Goal: Task Accomplishment & Management: Use online tool/utility

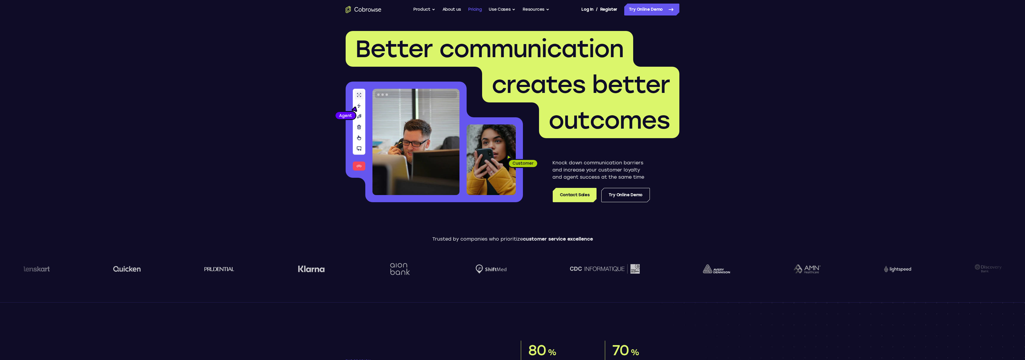
click at [475, 9] on link "Pricing" at bounding box center [475, 10] width 14 height 12
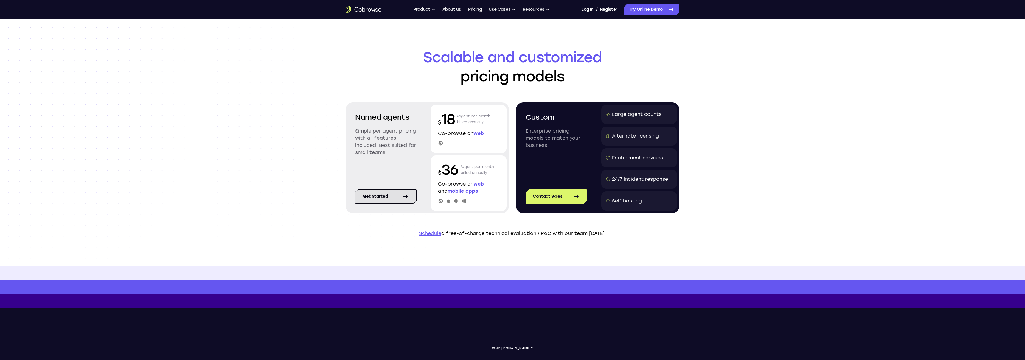
click at [405, 197] on icon at bounding box center [405, 196] width 7 height 7
click at [416, 12] on button "Product" at bounding box center [424, 10] width 22 height 12
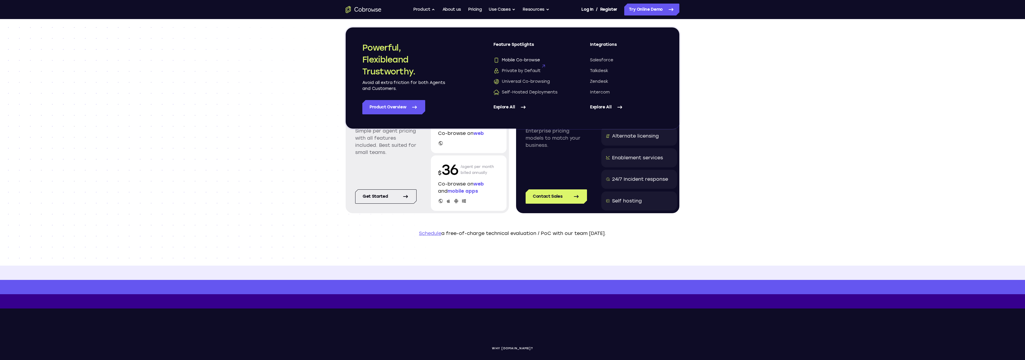
click at [515, 59] on span "Mobile Co-browse" at bounding box center [517, 60] width 46 height 6
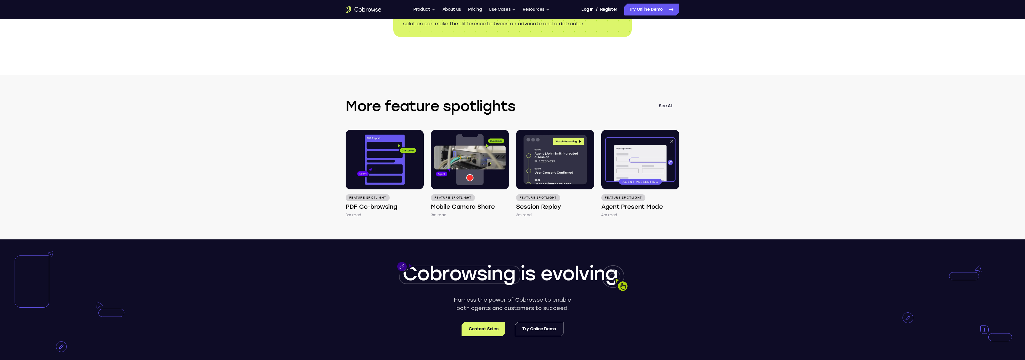
scroll to position [1002, 0]
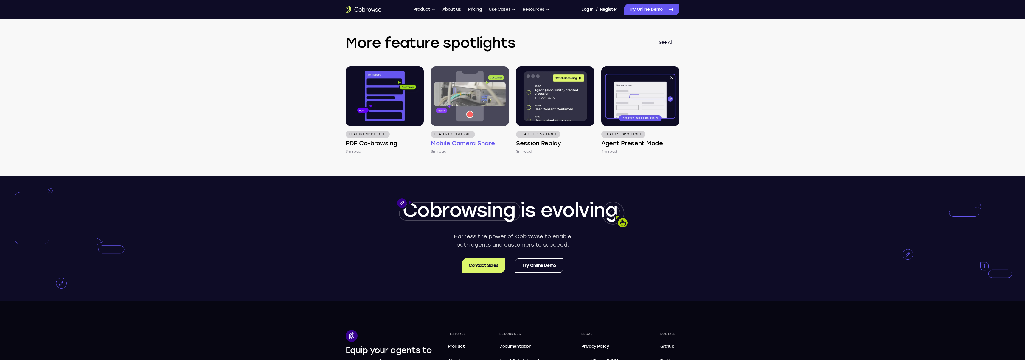
click at [439, 115] on img at bounding box center [470, 96] width 78 height 60
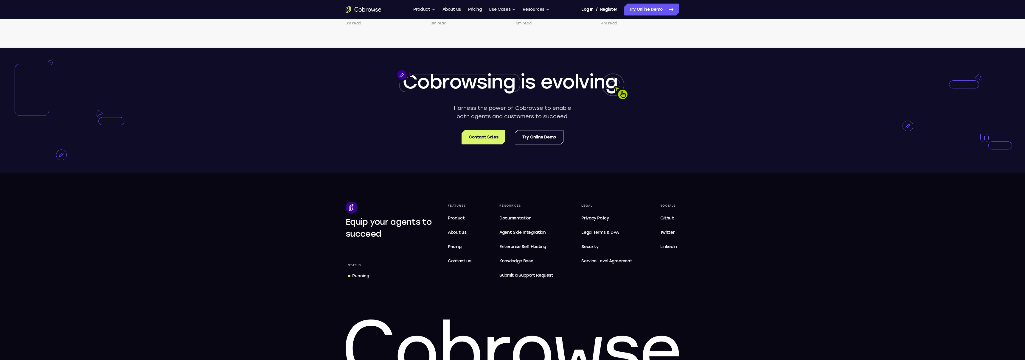
scroll to position [1170, 0]
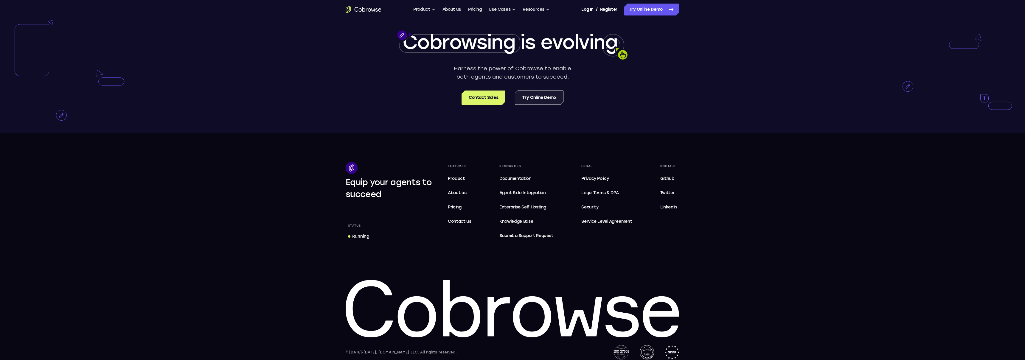
click at [544, 105] on link "Try Online Demo" at bounding box center [539, 98] width 49 height 14
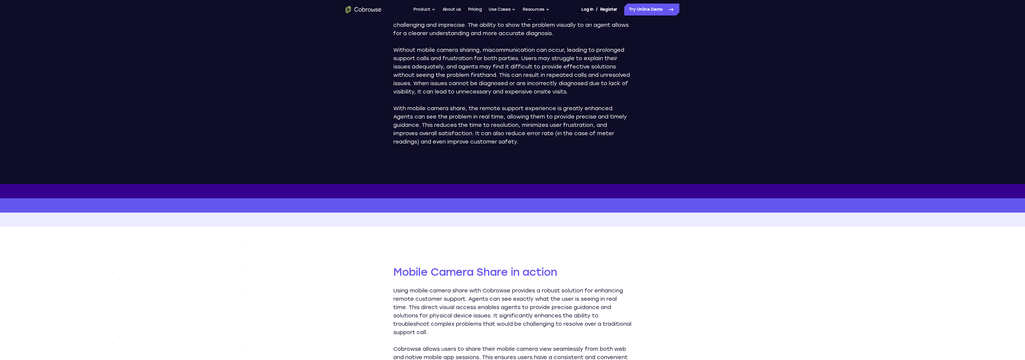
scroll to position [380, 0]
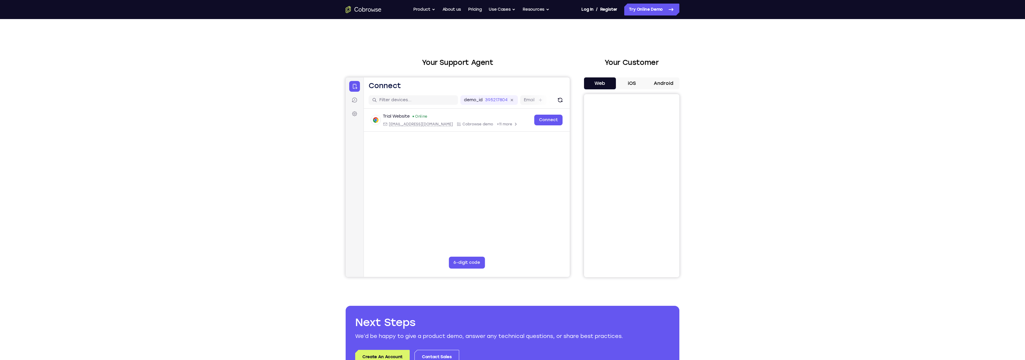
click at [633, 84] on button "iOS" at bounding box center [632, 83] width 32 height 12
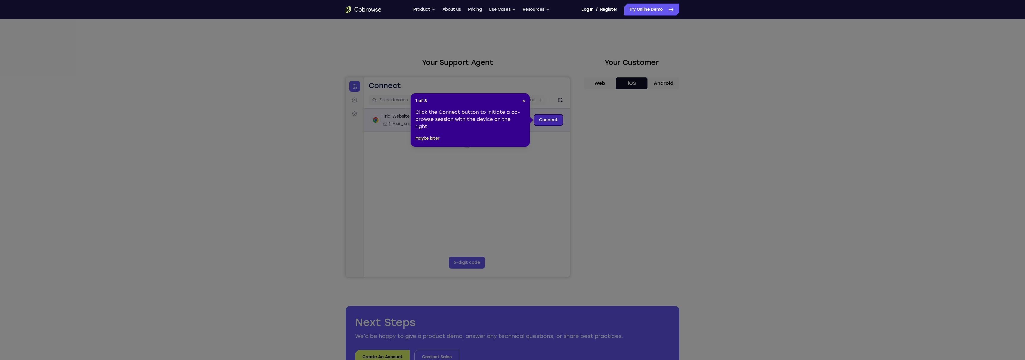
click at [548, 121] on link "Connect" at bounding box center [548, 120] width 28 height 11
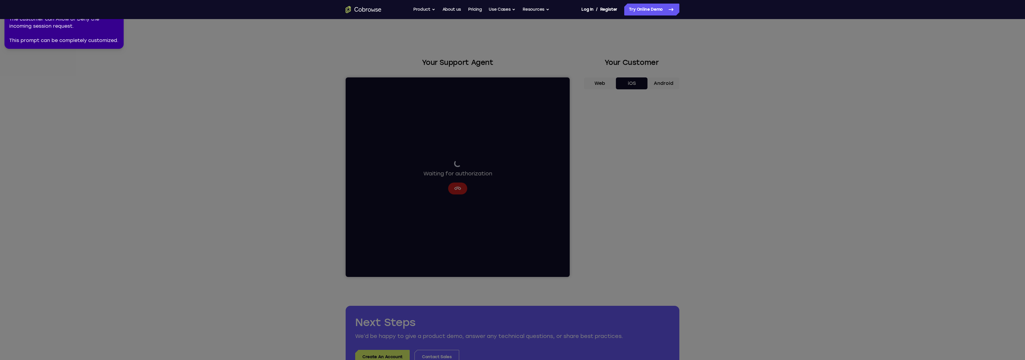
click at [75, 28] on div "The customer can Allow or Deny the incoming session request. This prompt can be…" at bounding box center [64, 29] width 110 height 29
click at [629, 184] on icon at bounding box center [512, 179] width 1028 height 363
click at [40, 25] on div "The customer can Allow or Deny the incoming session request. This prompt can be…" at bounding box center [64, 29] width 110 height 29
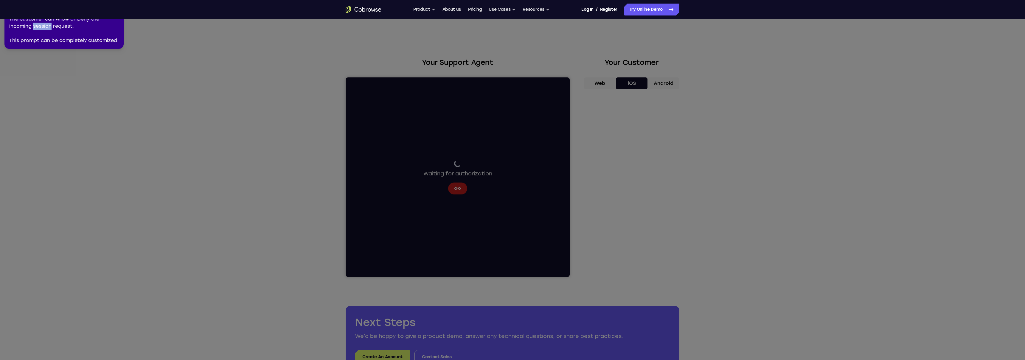
click at [40, 25] on div "The customer can Allow or Deny the incoming session request. This prompt can be…" at bounding box center [64, 29] width 110 height 29
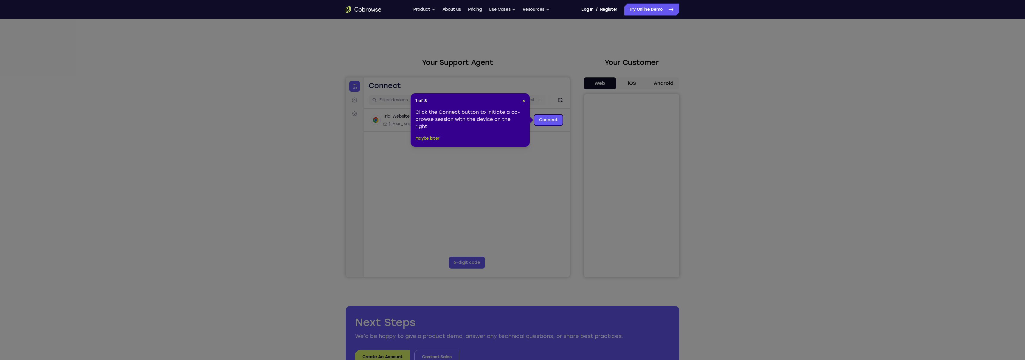
click at [431, 142] on button "Maybe later" at bounding box center [427, 138] width 24 height 7
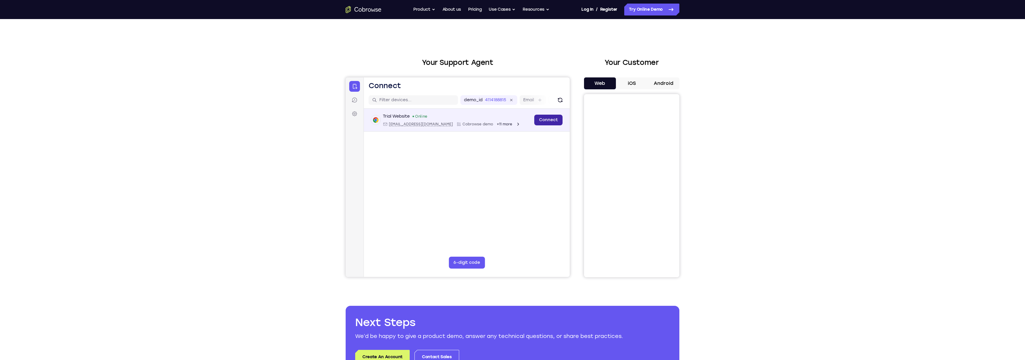
click at [546, 119] on link "Connect" at bounding box center [548, 120] width 28 height 11
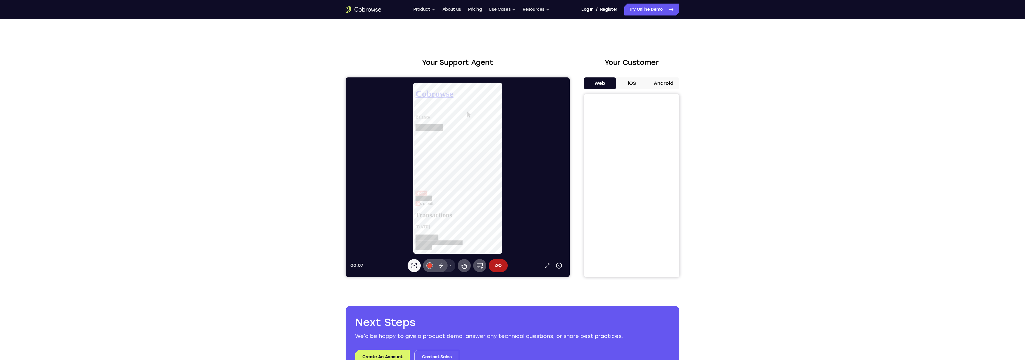
click at [631, 83] on button "iOS" at bounding box center [632, 83] width 32 height 12
click at [502, 262] on icon at bounding box center [498, 265] width 7 height 7
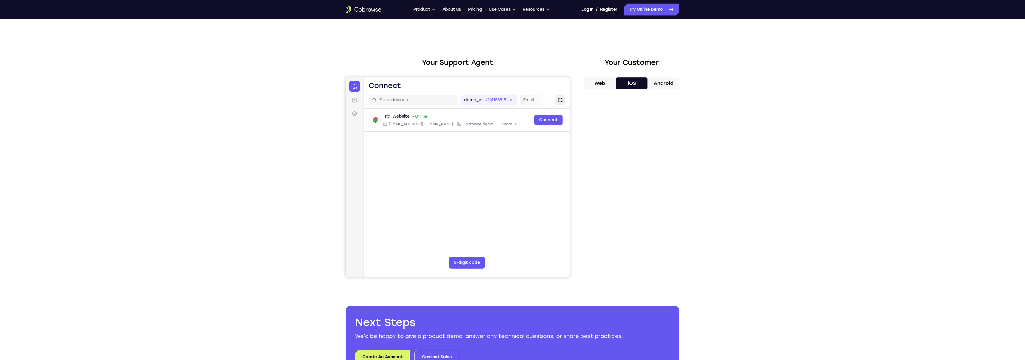
click at [561, 104] on button "Refresh" at bounding box center [560, 100] width 10 height 10
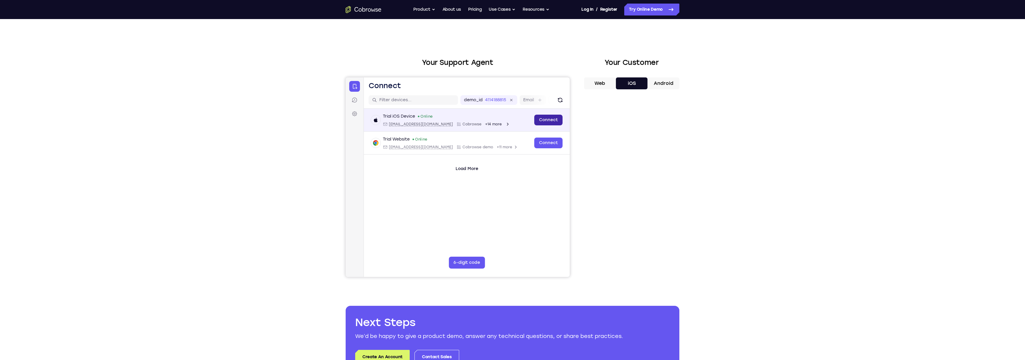
click at [559, 118] on link "Connect" at bounding box center [548, 120] width 28 height 11
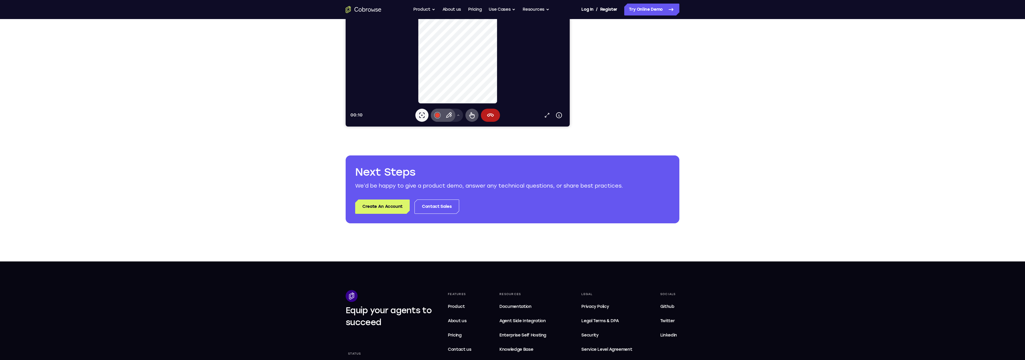
scroll to position [285, 0]
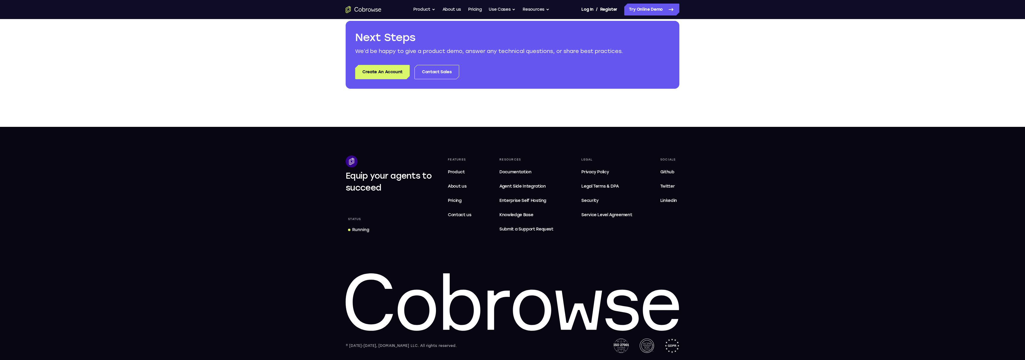
click at [345, 3] on nav "Go back Powerful, Flexible and Trustworthy. Avoid all extra friction for both A…" at bounding box center [512, 9] width 1025 height 19
click at [349, 5] on div "Go back Powerful, Flexible and Trustworthy. Avoid all extra friction for both A…" at bounding box center [512, 10] width 381 height 12
click at [353, 8] on icon "Go to the home page" at bounding box center [364, 9] width 36 height 7
